Goal: Entertainment & Leisure: Consume media (video, audio)

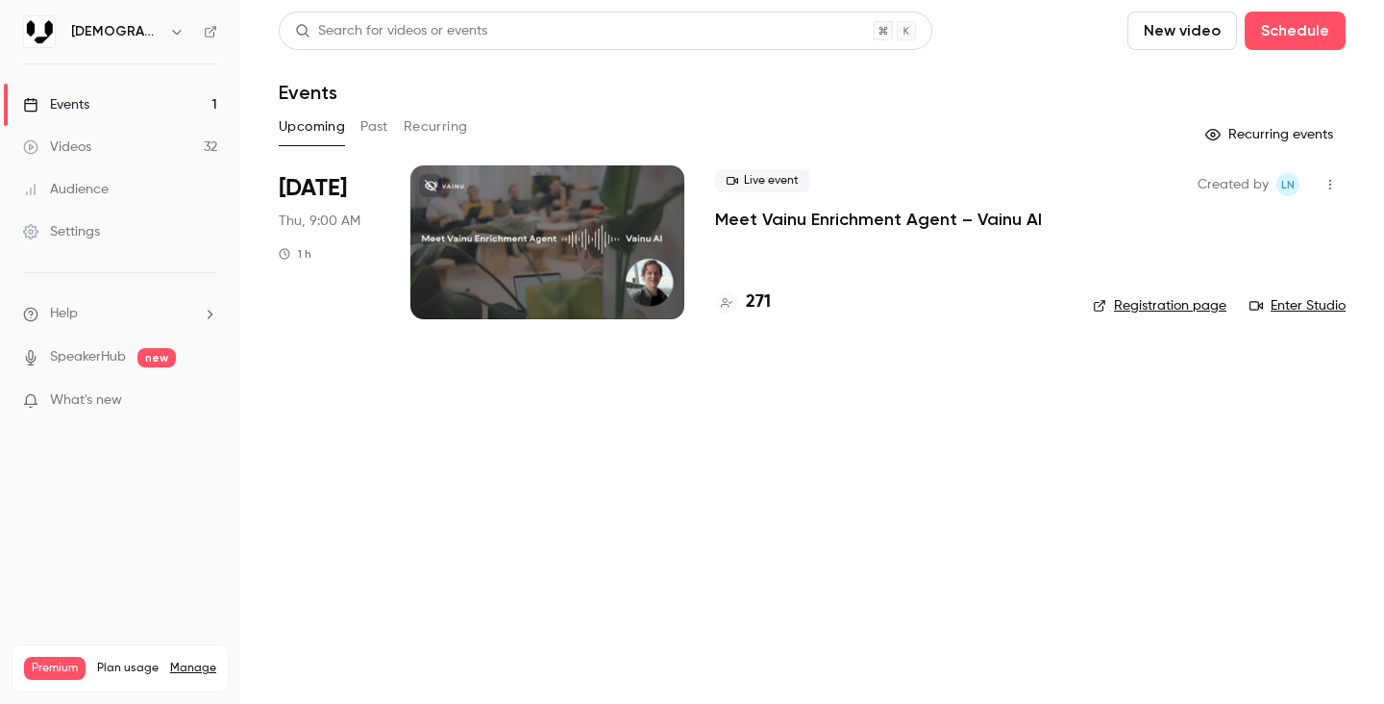
click at [109, 139] on link "Videos 32" at bounding box center [120, 147] width 240 height 42
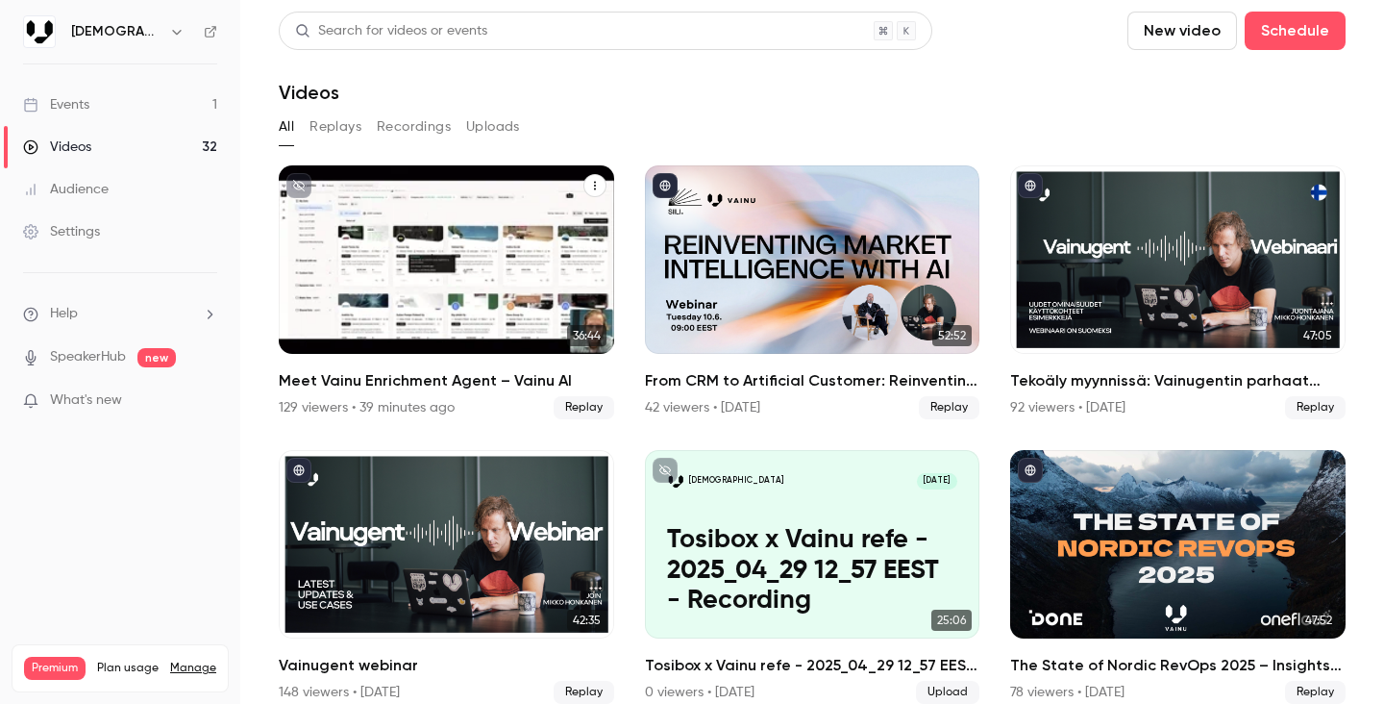
click at [482, 231] on div "Meet Vainu Enrichment Agent – Vainu AI" at bounding box center [446, 259] width 335 height 188
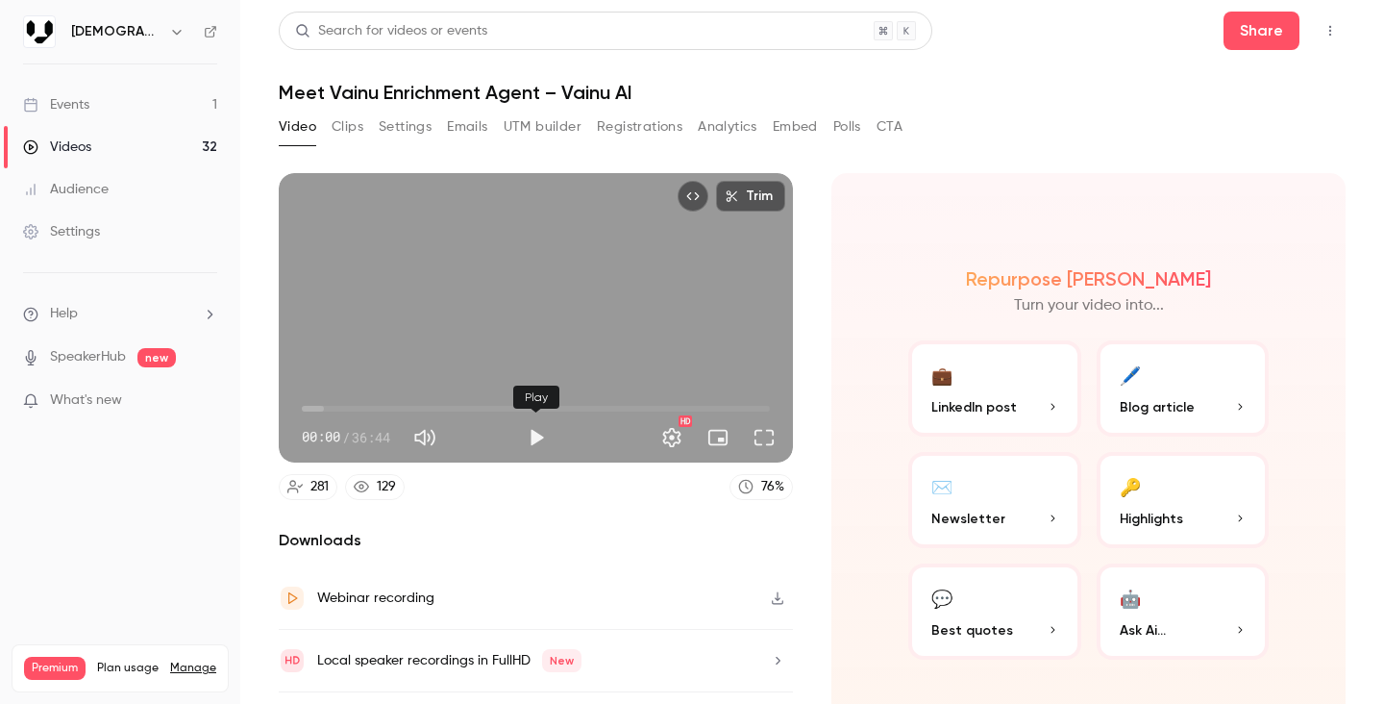
click at [534, 435] on button "Play" at bounding box center [536, 437] width 38 height 38
click at [762, 436] on button "Full screen" at bounding box center [764, 437] width 38 height 38
click at [531, 441] on button "Pause" at bounding box center [536, 437] width 38 height 38
click at [538, 438] on button "Play" at bounding box center [536, 437] width 38 height 38
click at [768, 437] on button "Full screen" at bounding box center [764, 437] width 38 height 38
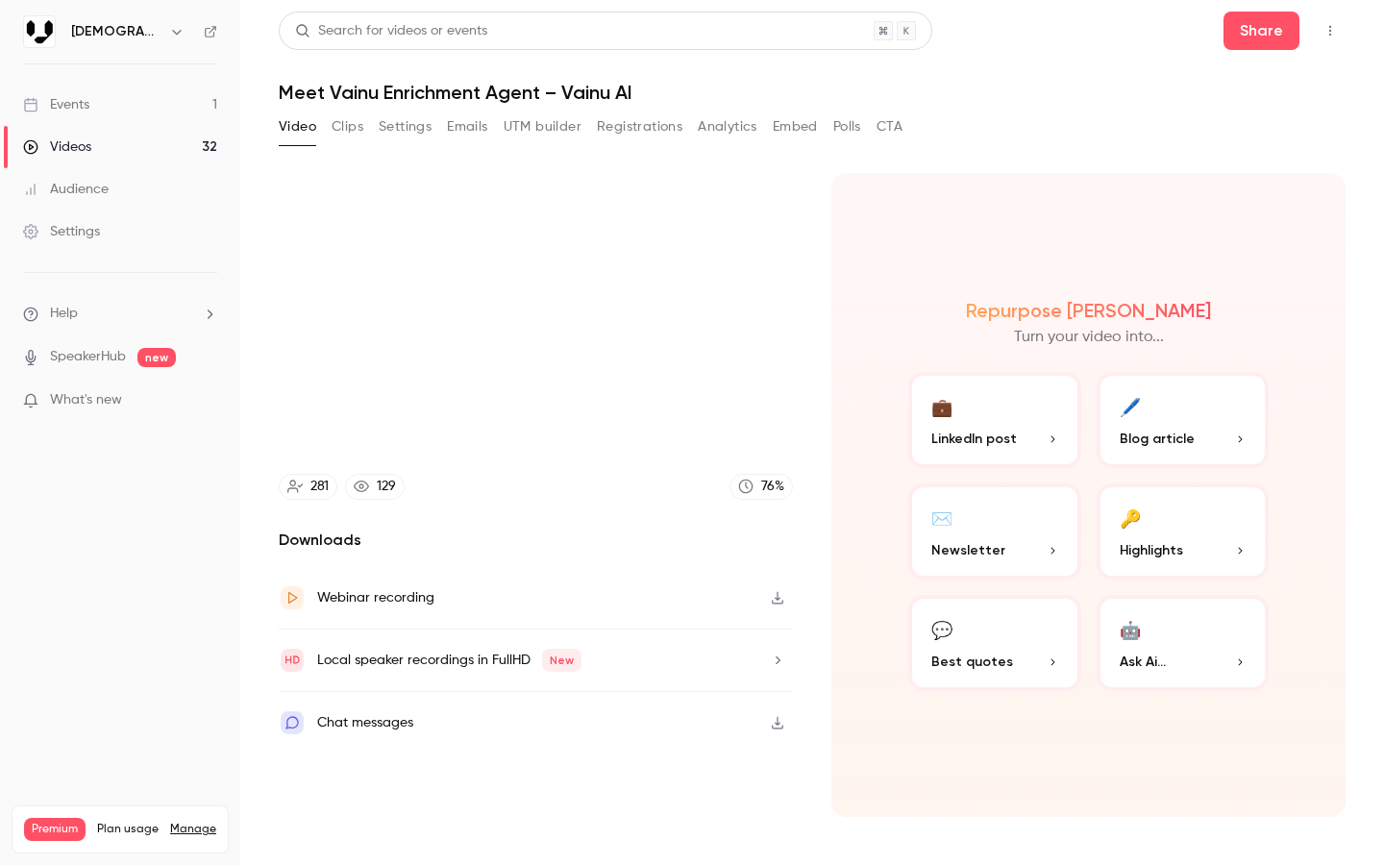
click at [768, 545] on video at bounding box center [692, 432] width 1384 height 865
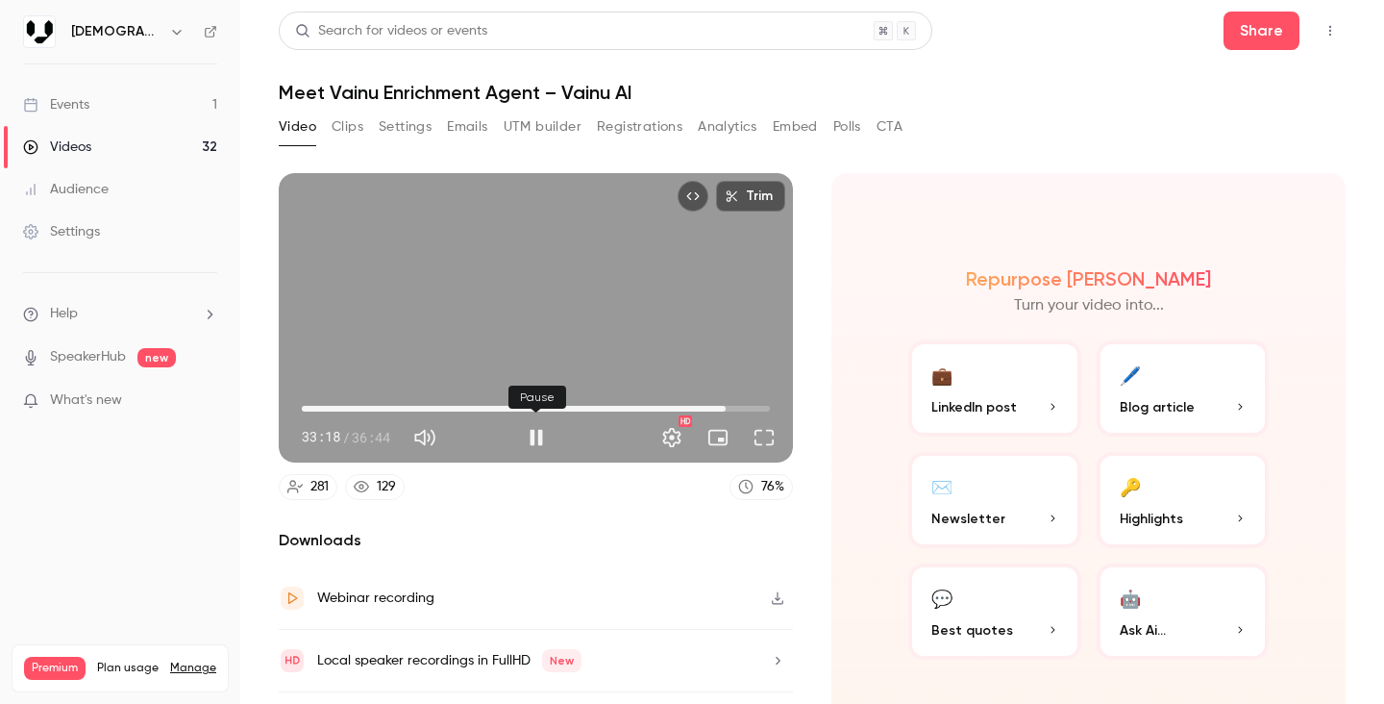
click at [537, 437] on button "Pause" at bounding box center [536, 437] width 38 height 38
click at [543, 431] on button "Play" at bounding box center [536, 437] width 38 height 38
click at [767, 440] on button "Full screen" at bounding box center [764, 437] width 38 height 38
type input "******"
